Goal: Information Seeking & Learning: Learn about a topic

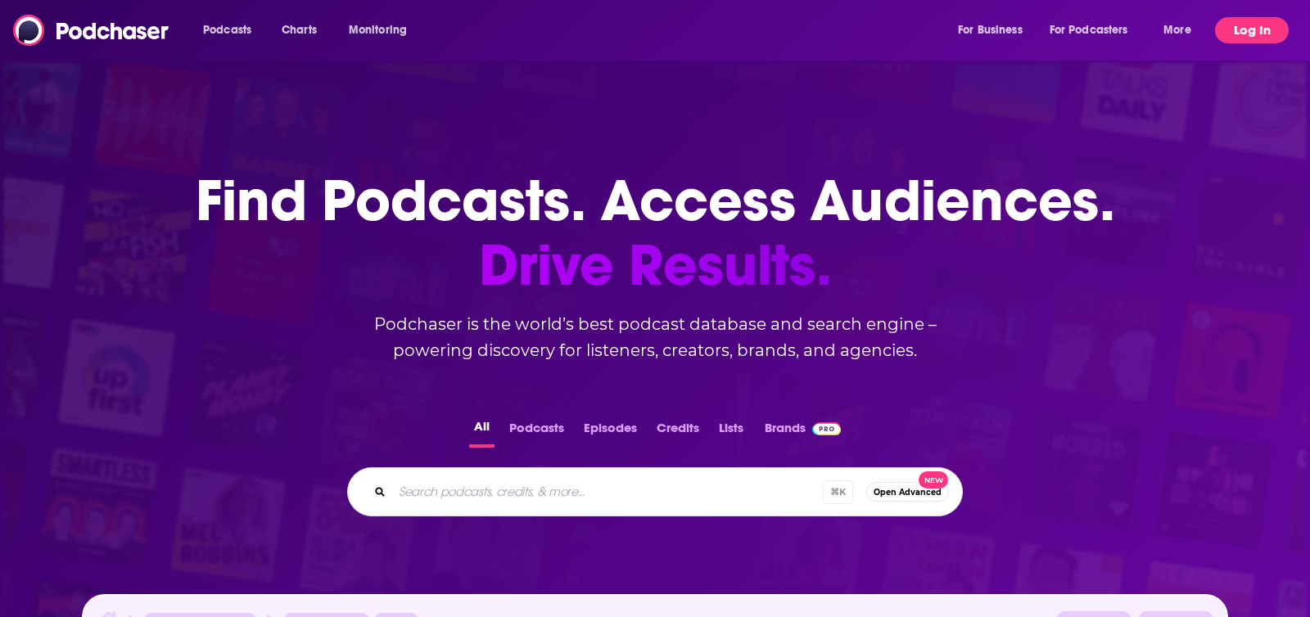
click at [1250, 37] on button "Log In" at bounding box center [1252, 30] width 74 height 26
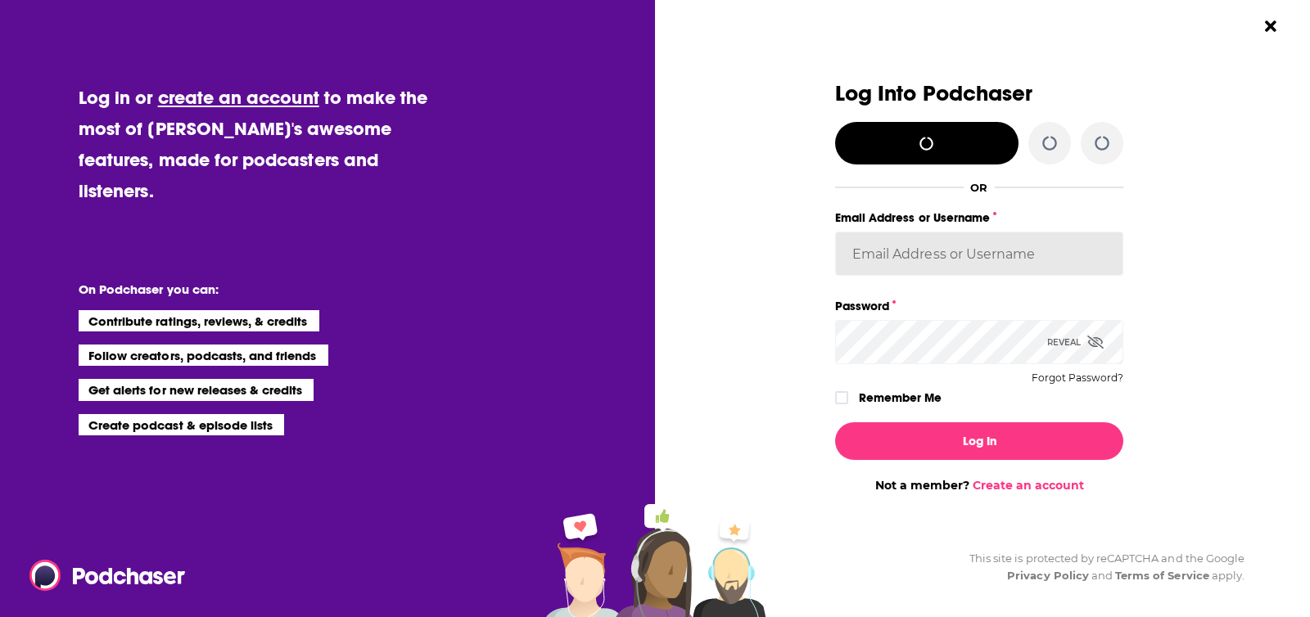
click at [913, 254] on input "Email Address or Username" at bounding box center [979, 254] width 288 height 44
type input "[PERSON_NAME][EMAIL_ADDRESS][PERSON_NAME][DOMAIN_NAME]"
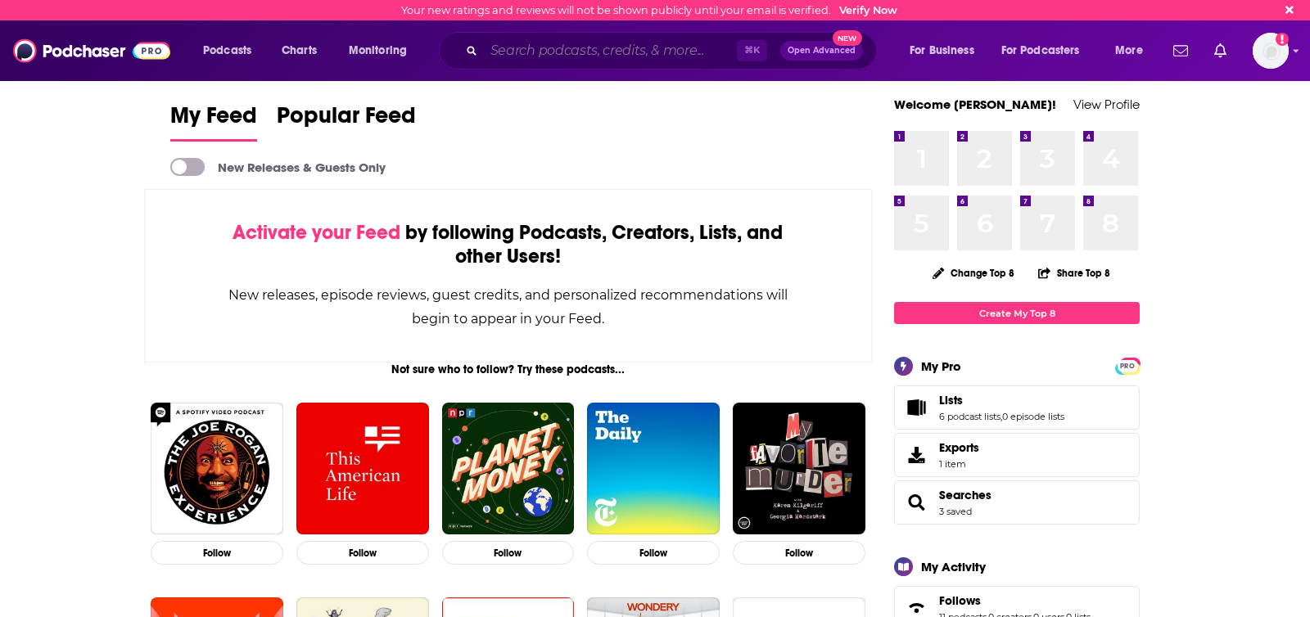
click at [587, 44] on input "Search podcasts, credits, & more..." at bounding box center [610, 51] width 253 height 26
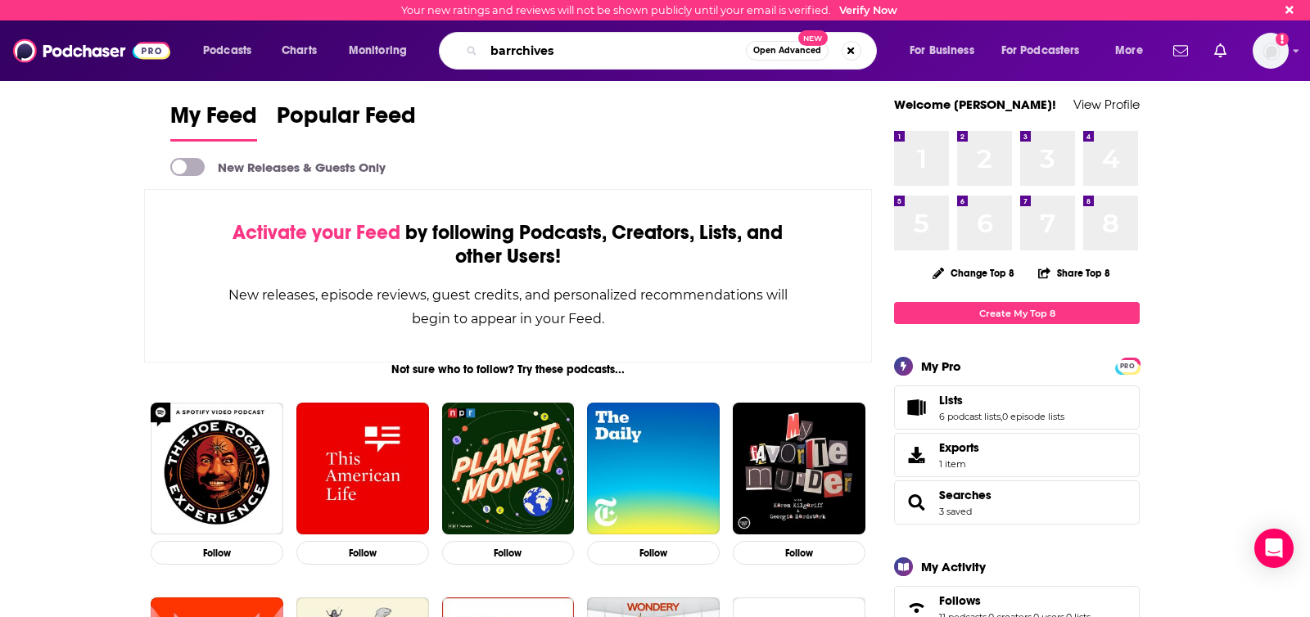
type input "barrchives"
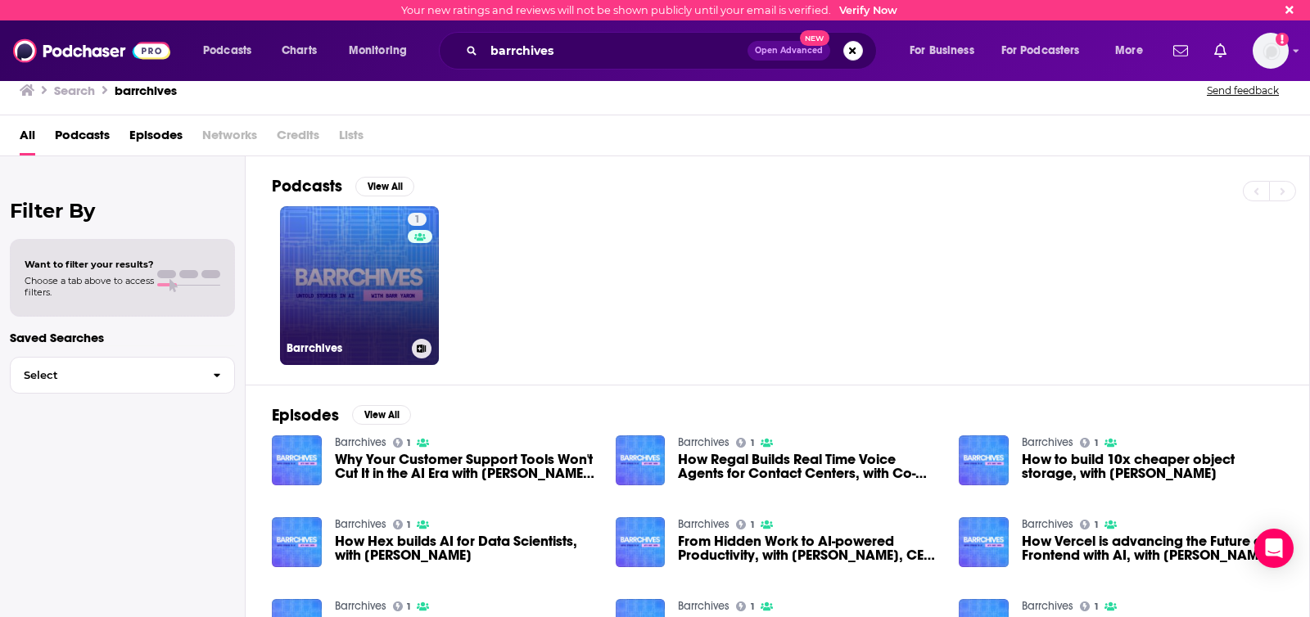
click at [375, 304] on link "1 Barrchives" at bounding box center [359, 285] width 159 height 159
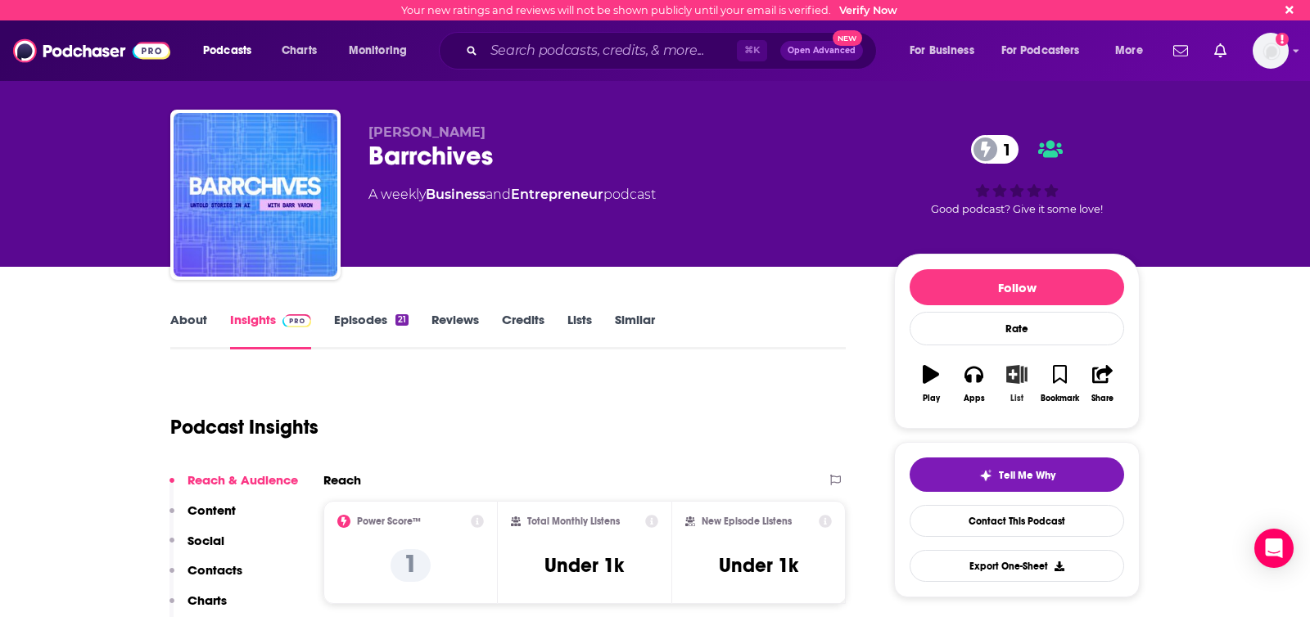
click at [1010, 380] on icon "button" at bounding box center [1017, 374] width 20 height 18
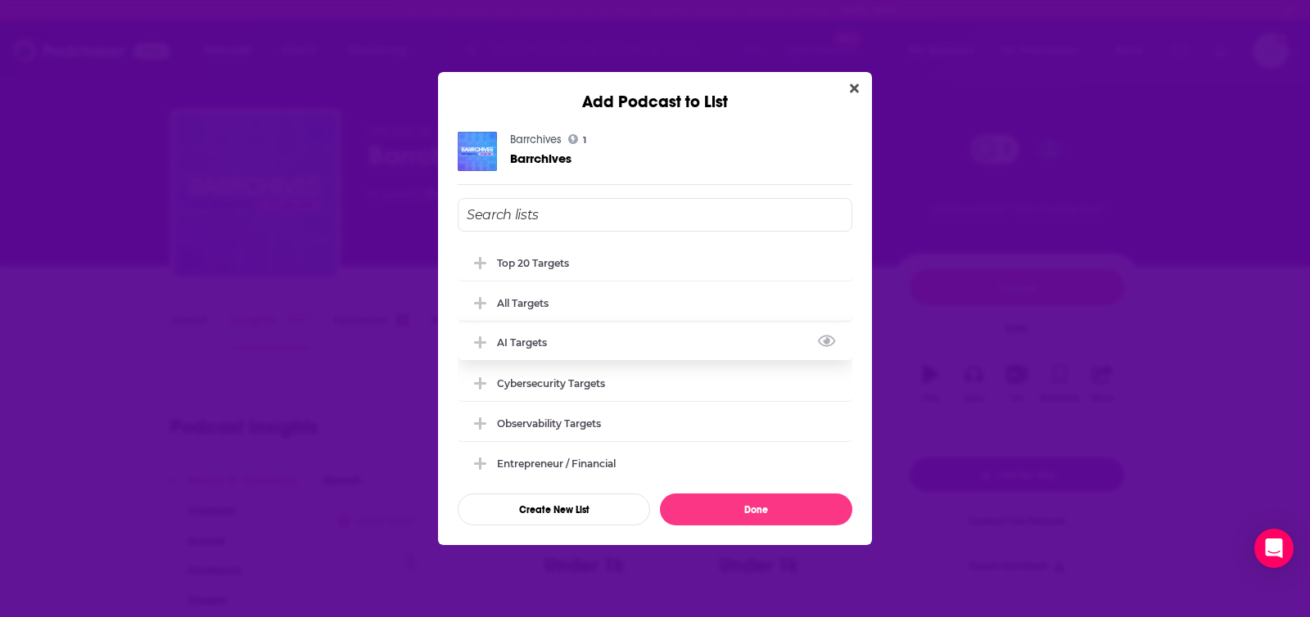
click at [507, 340] on div "AI Targets" at bounding box center [527, 342] width 60 height 12
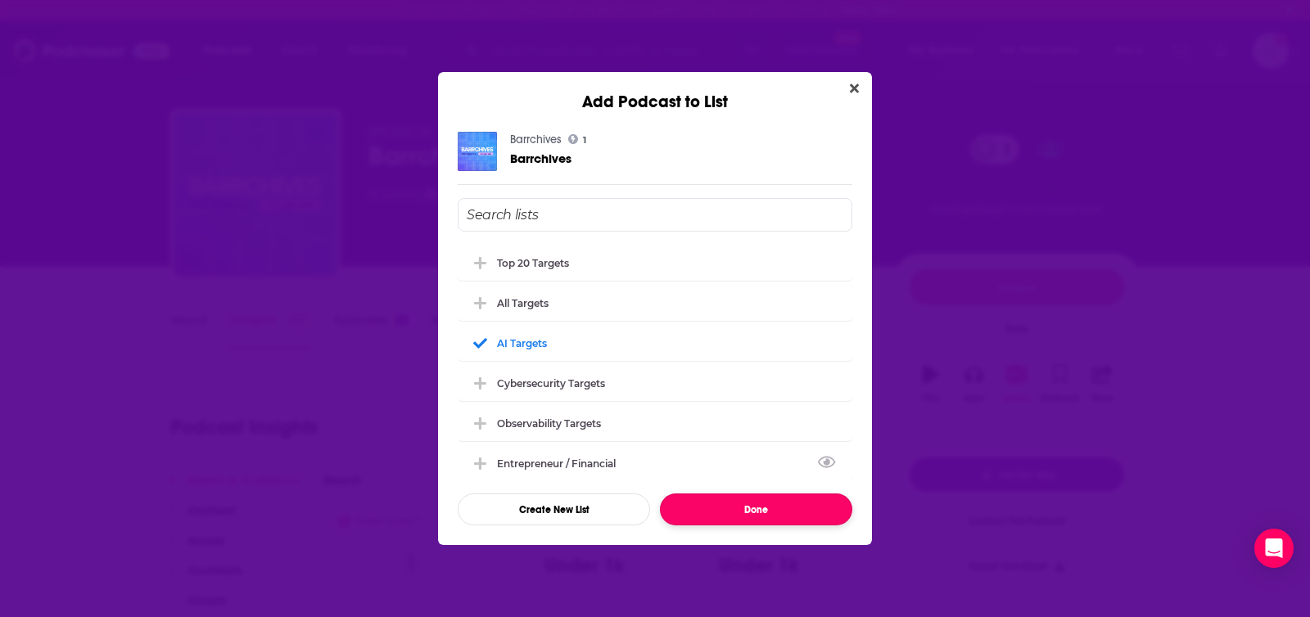
click at [752, 499] on button "Done" at bounding box center [756, 510] width 192 height 32
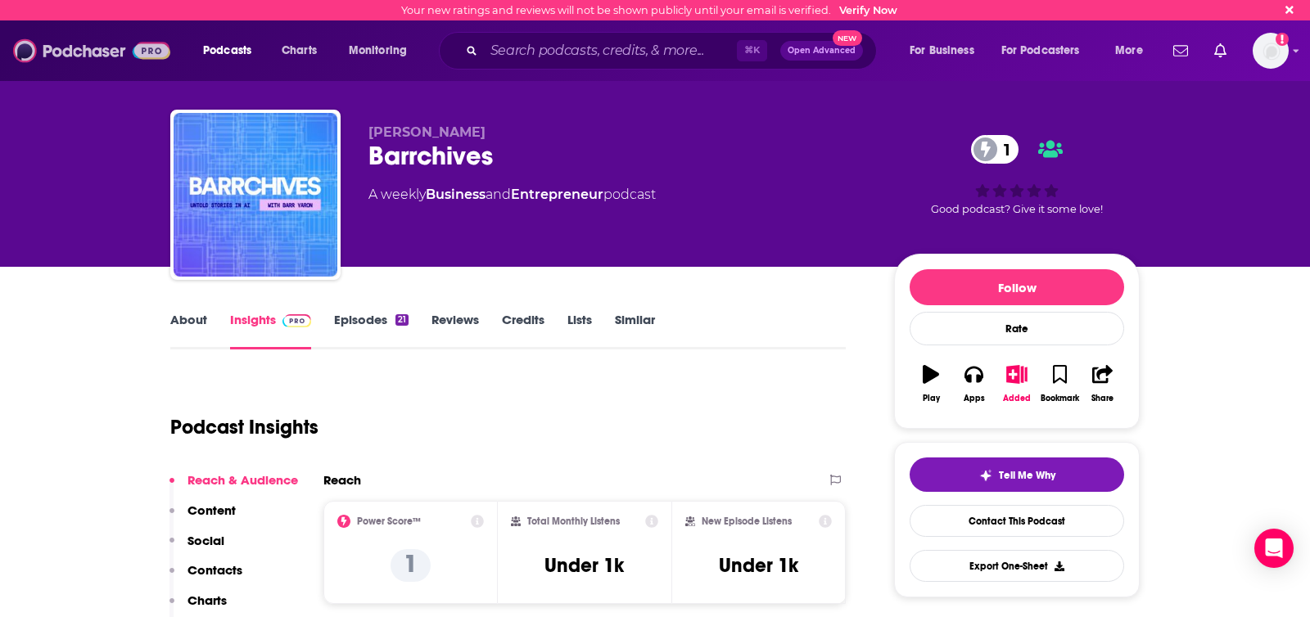
click at [80, 54] on img at bounding box center [91, 50] width 157 height 31
